Goal: Task Accomplishment & Management: Manage account settings

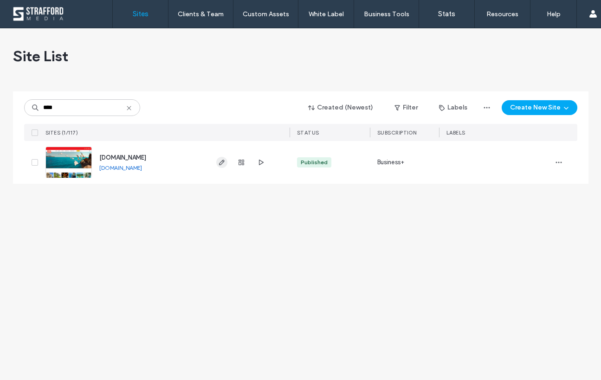
type input "****"
click at [218, 162] on icon "button" at bounding box center [221, 162] width 7 height 7
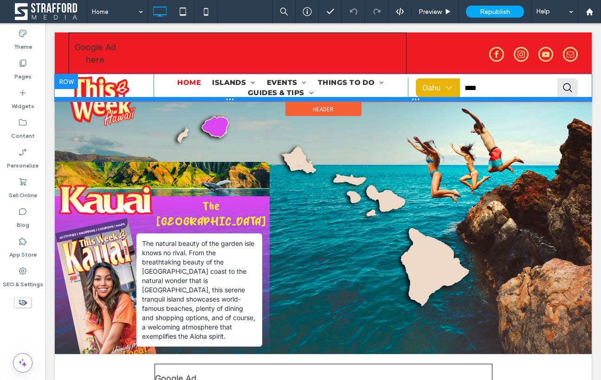
click at [97, 100] on div at bounding box center [323, 99] width 537 height 5
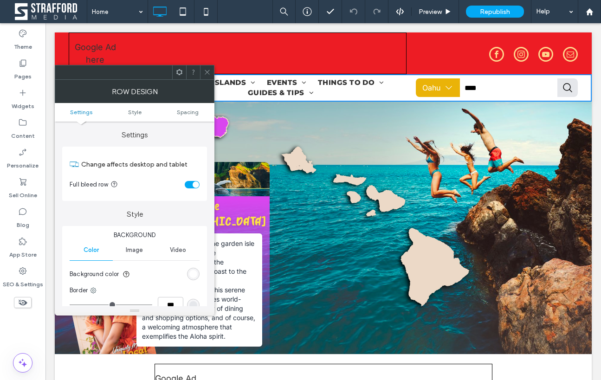
click at [202, 76] on div at bounding box center [207, 72] width 14 height 14
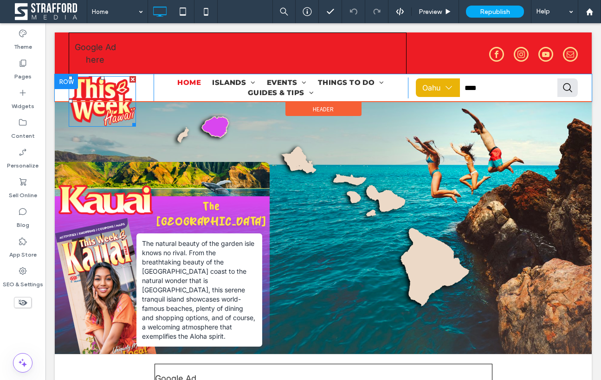
click at [107, 90] on img at bounding box center [102, 101] width 67 height 51
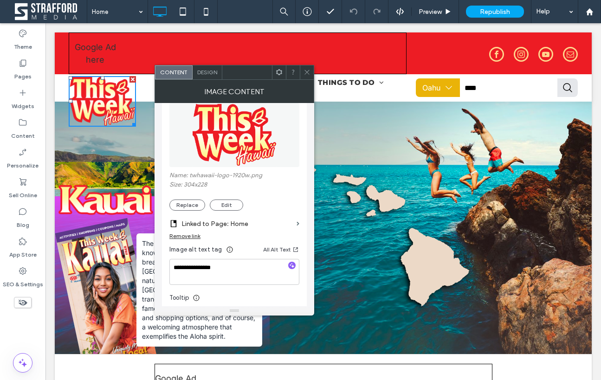
scroll to position [119, 0]
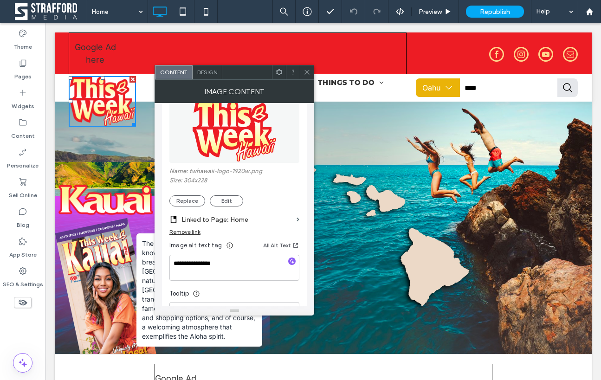
click at [218, 220] on label "Linked to Page: Home" at bounding box center [236, 219] width 111 height 17
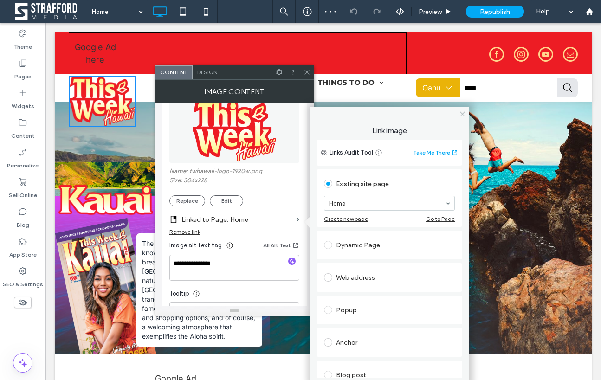
click at [469, 112] on icon at bounding box center [323, 211] width 312 height 210
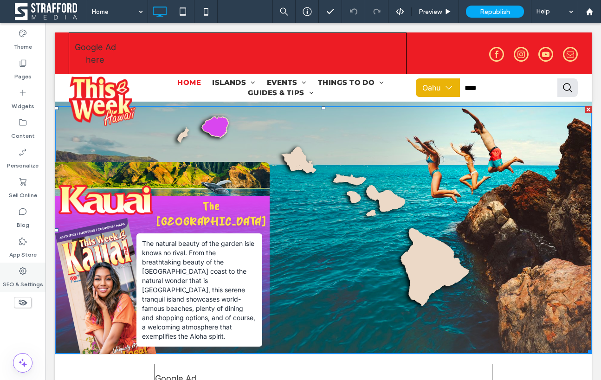
click at [15, 268] on div "SEO & Settings" at bounding box center [22, 278] width 45 height 30
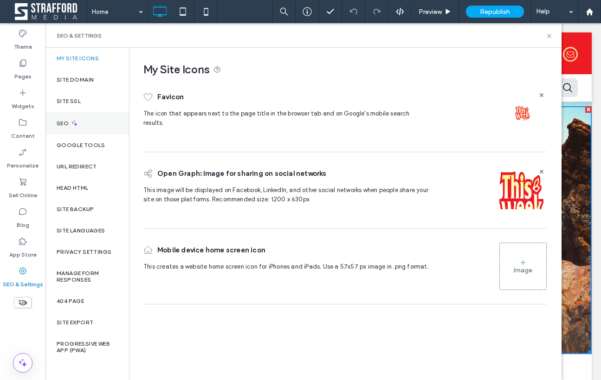
click at [75, 130] on div "SEO" at bounding box center [86, 123] width 83 height 23
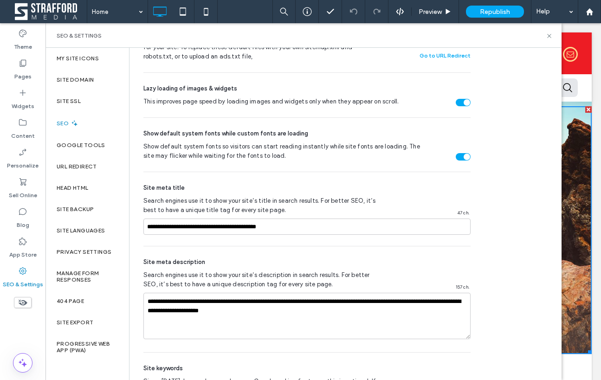
scroll to position [429, 0]
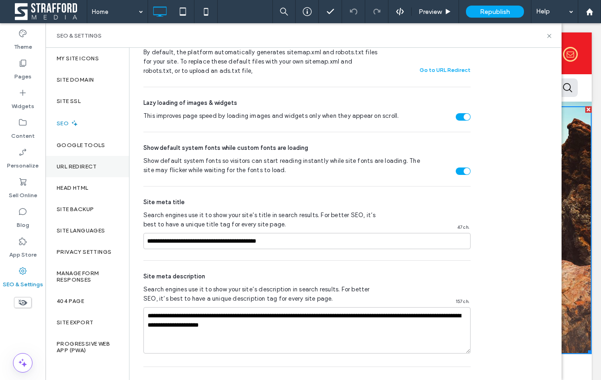
click at [87, 164] on label "URL Redirect" at bounding box center [77, 166] width 40 height 6
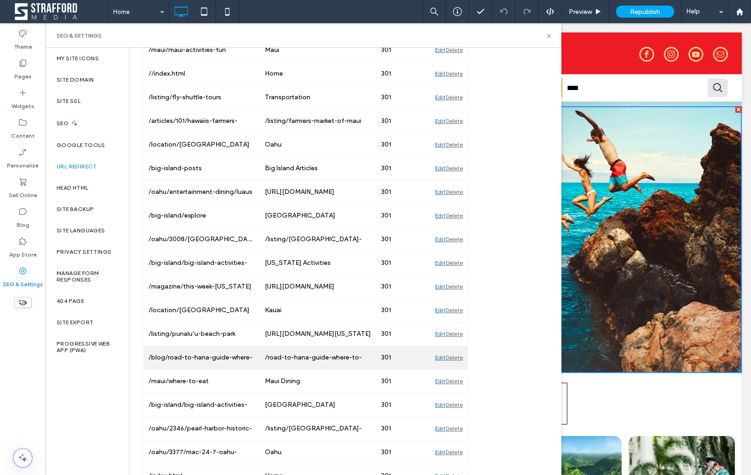
scroll to position [855, 0]
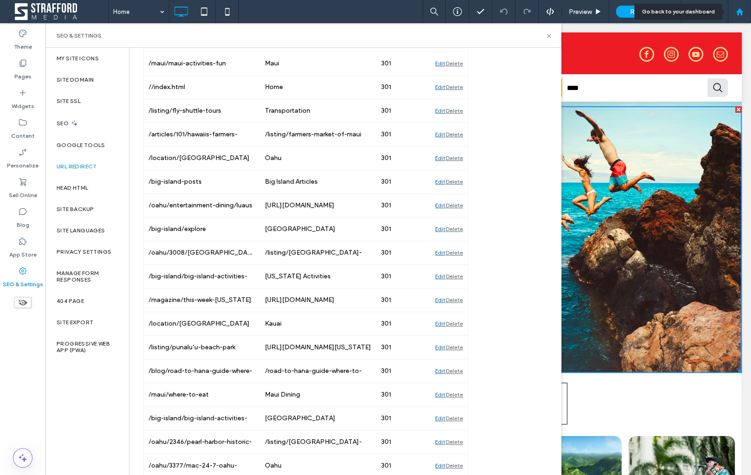
click at [600, 14] on icon at bounding box center [740, 12] width 8 height 8
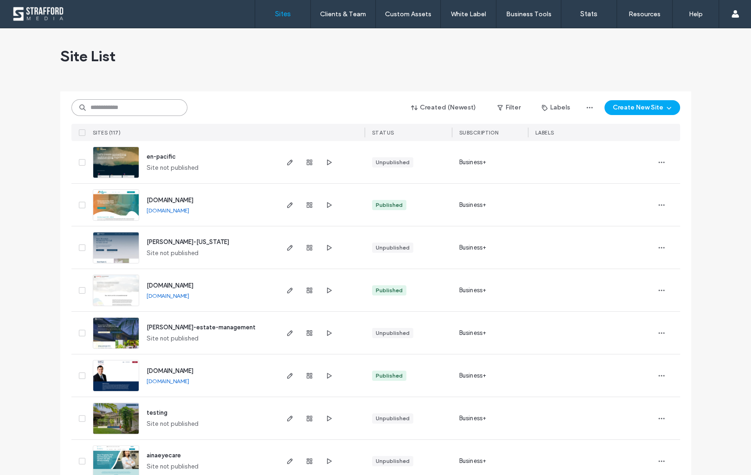
click at [114, 112] on input at bounding box center [129, 107] width 116 height 17
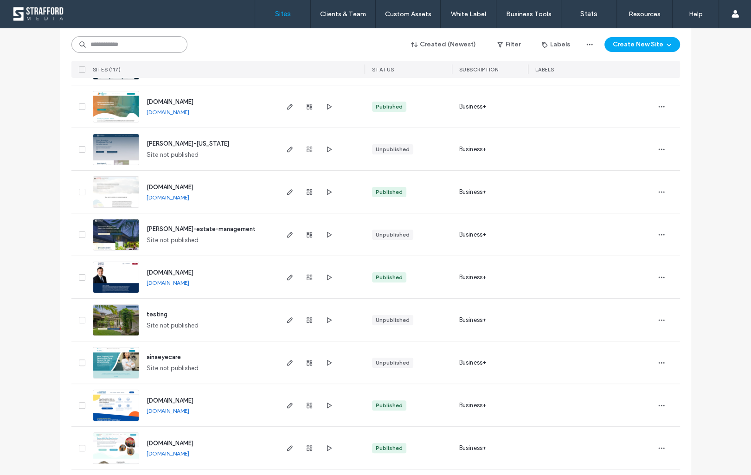
scroll to position [101, 0]
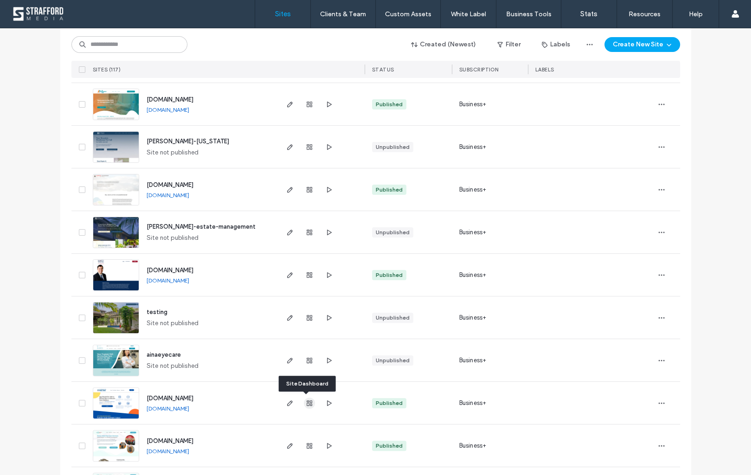
click at [307, 404] on icon "button" at bounding box center [309, 402] width 7 height 7
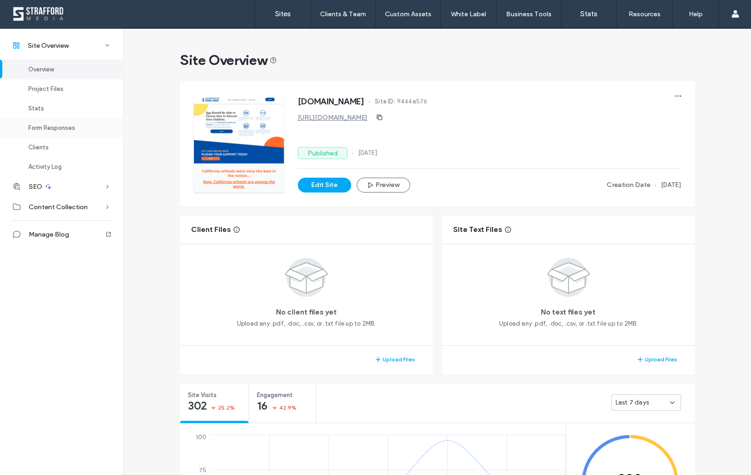
click at [57, 128] on span "Form Responses" at bounding box center [51, 127] width 47 height 7
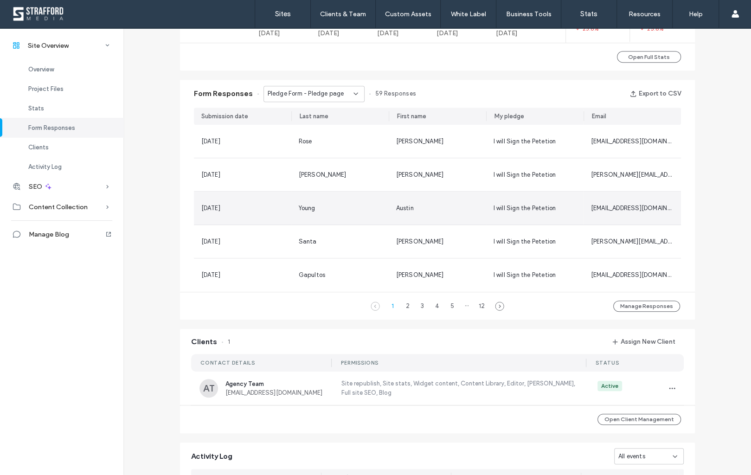
scroll to position [549, 0]
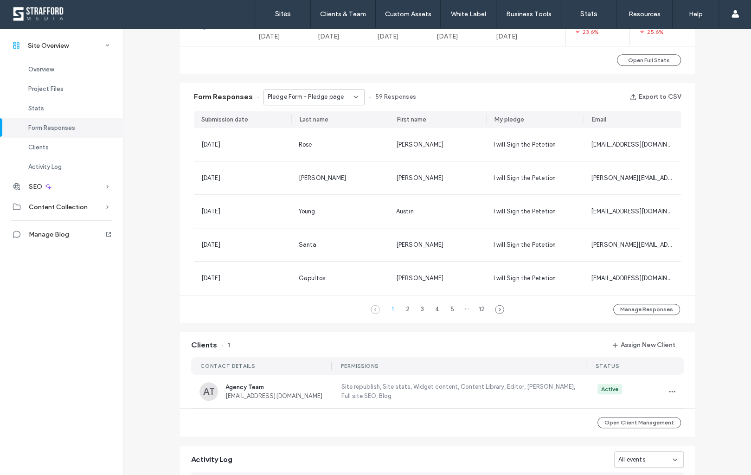
click at [336, 93] on span "Pledge Form - Pledge page" at bounding box center [306, 96] width 77 height 9
click at [327, 128] on span "Contact Us - Take Action page" at bounding box center [308, 129] width 90 height 9
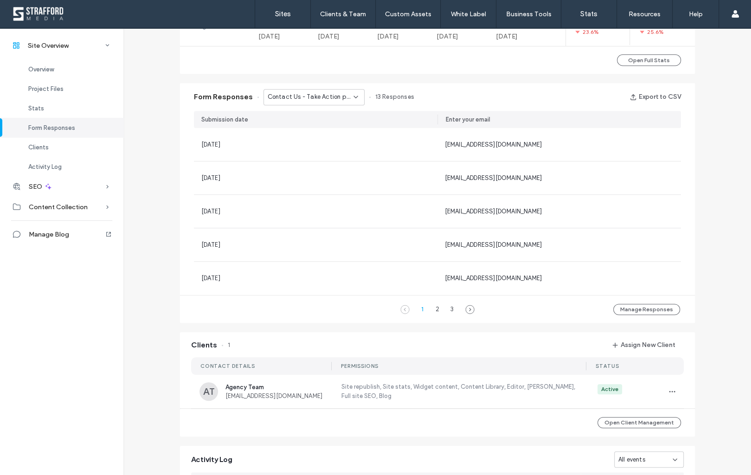
click at [284, 100] on span "Contact Us - Take Action page" at bounding box center [311, 96] width 86 height 9
click at [284, 145] on span "Contact Us - Volunteer page" at bounding box center [304, 145] width 82 height 9
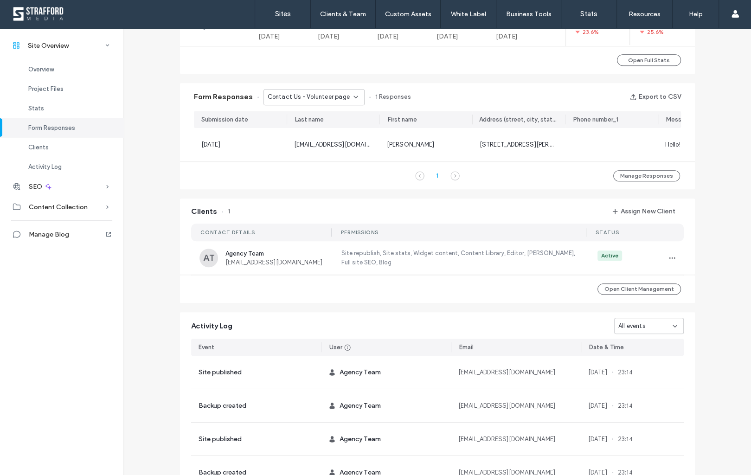
click at [285, 101] on div "Contact Us - Volunteer page" at bounding box center [313, 97] width 101 height 16
click at [290, 161] on span "Contact Us - Header/Footer" at bounding box center [303, 161] width 81 height 9
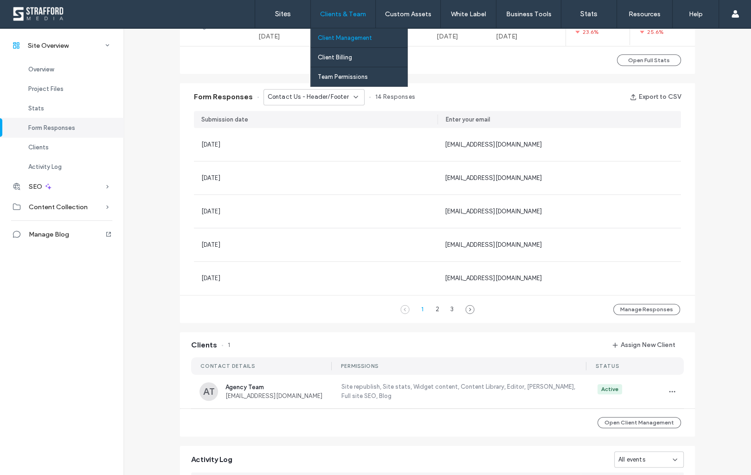
click at [344, 42] on link "Client Management" at bounding box center [363, 37] width 90 height 19
